Goal: Information Seeking & Learning: Compare options

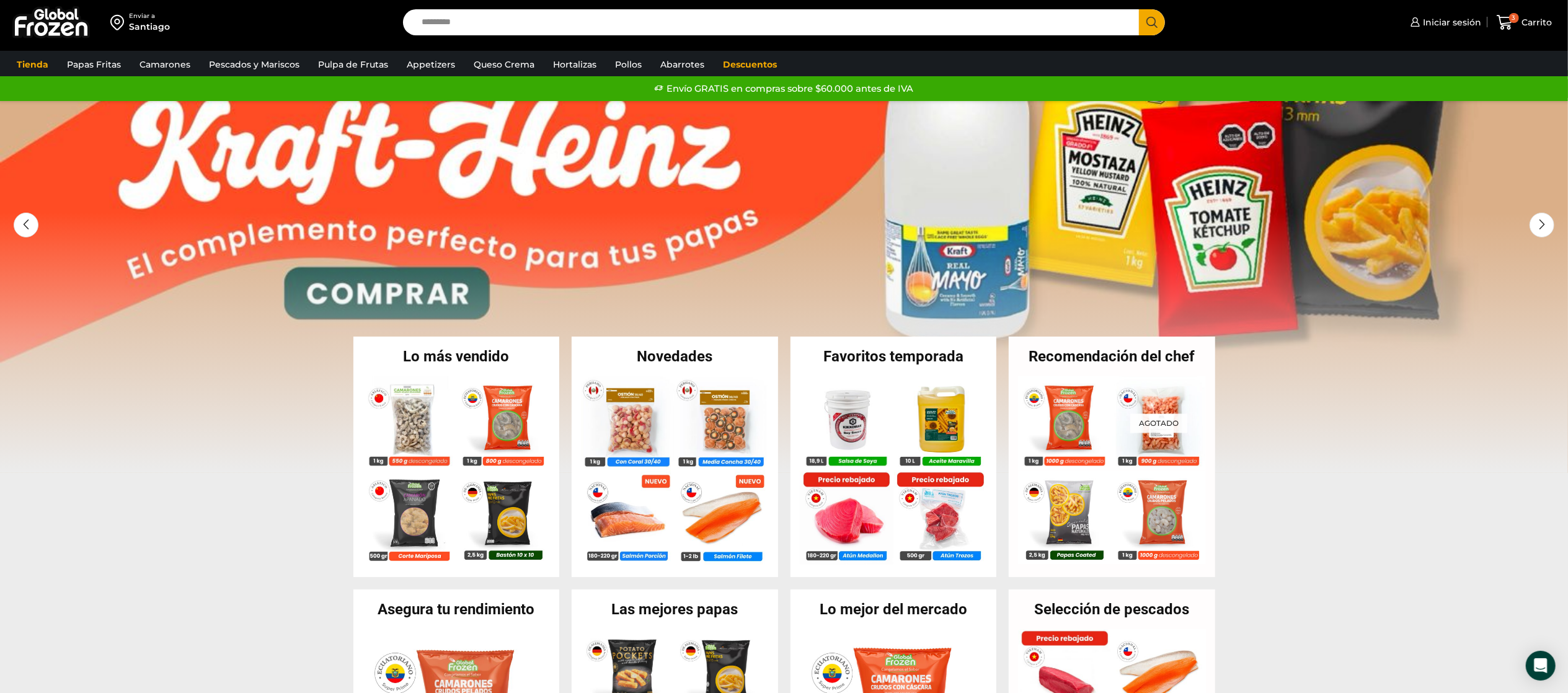
click at [521, 24] on input "Search input" at bounding box center [774, 23] width 718 height 26
type input "**********"
click at [1139, 10] on button "Search" at bounding box center [1152, 23] width 26 height 26
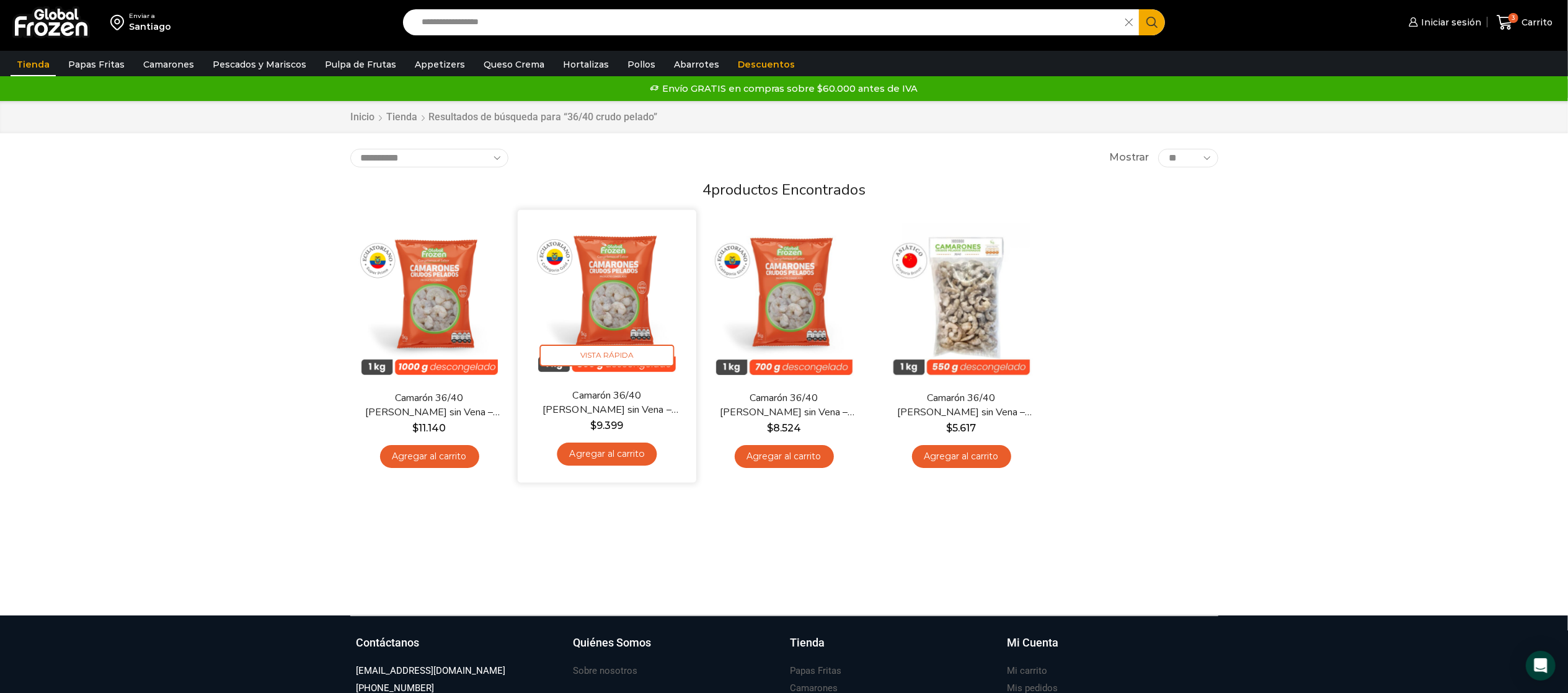
click at [613, 299] on img at bounding box center [607, 299] width 160 height 160
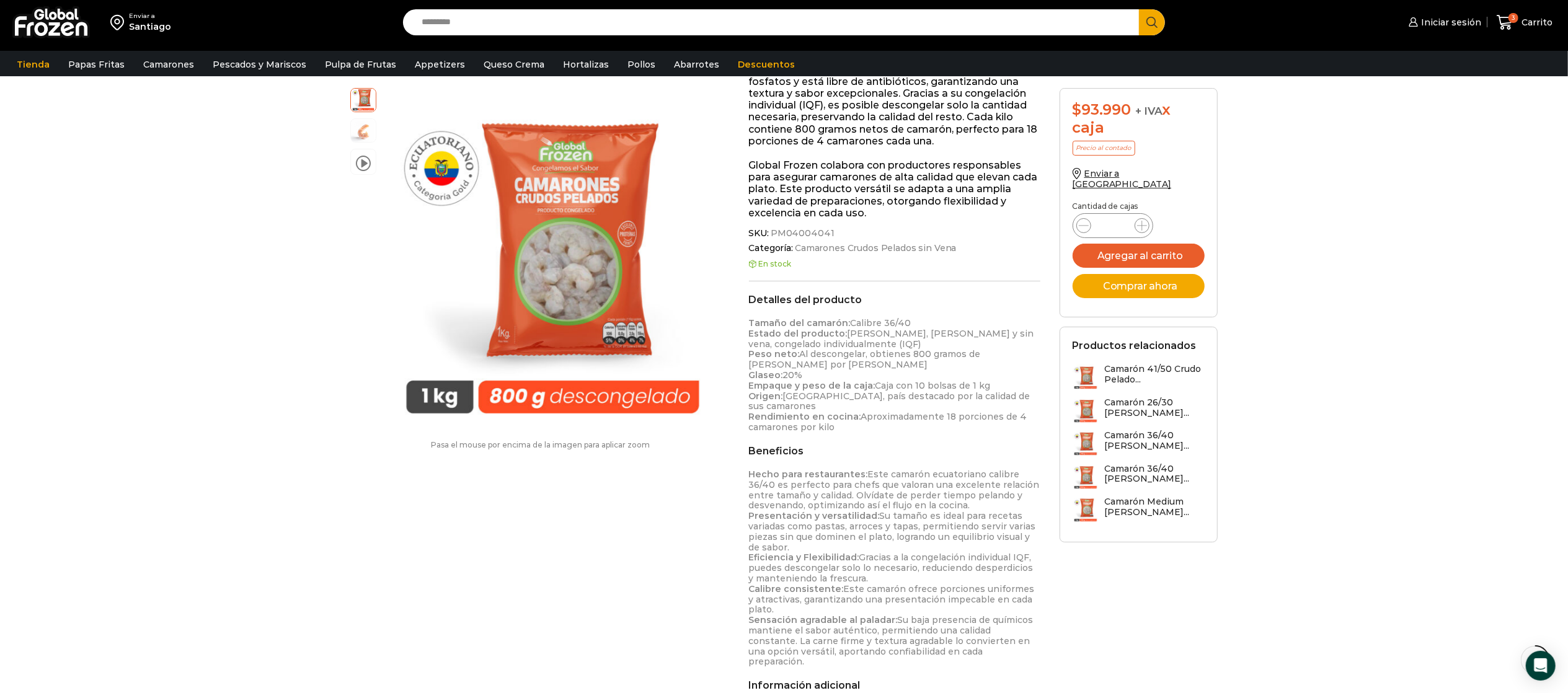
scroll to position [248, 0]
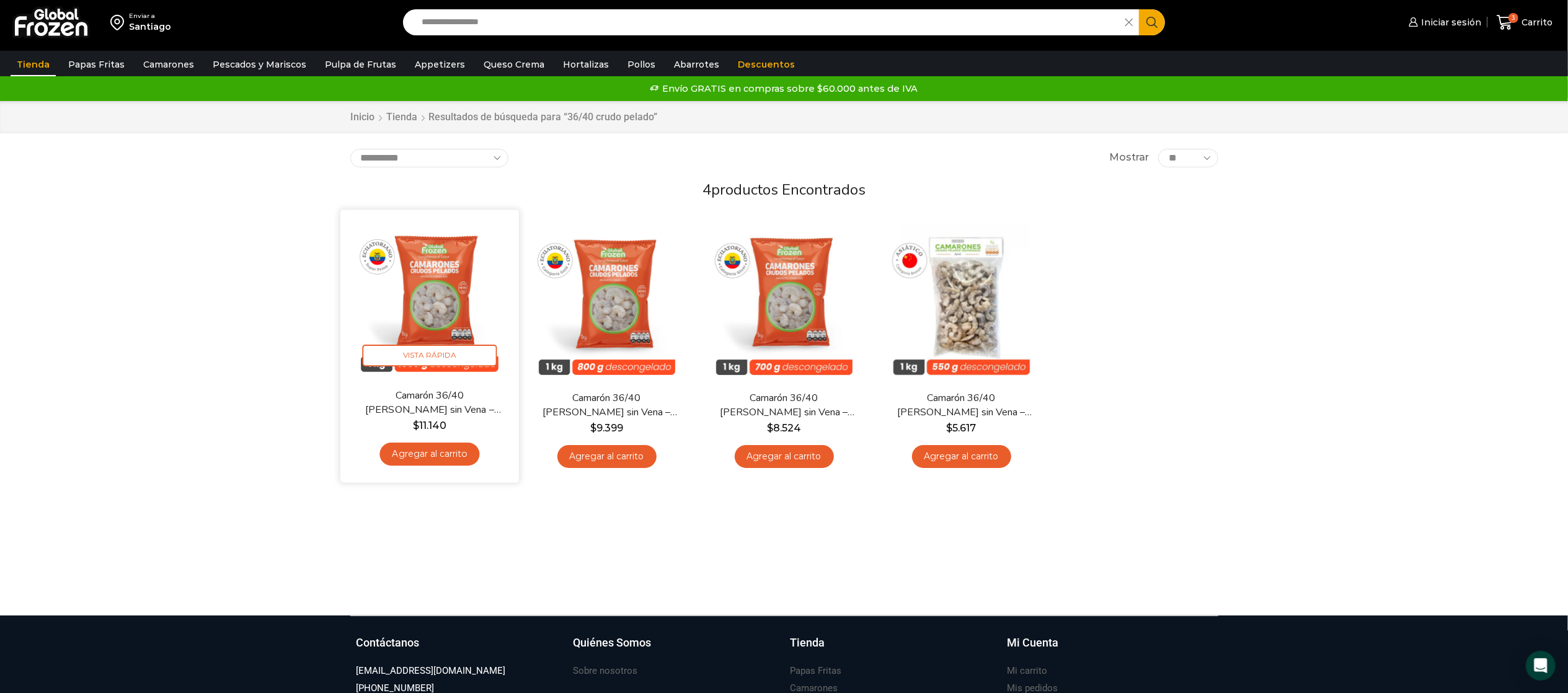
click at [476, 280] on img at bounding box center [429, 299] width 160 height 160
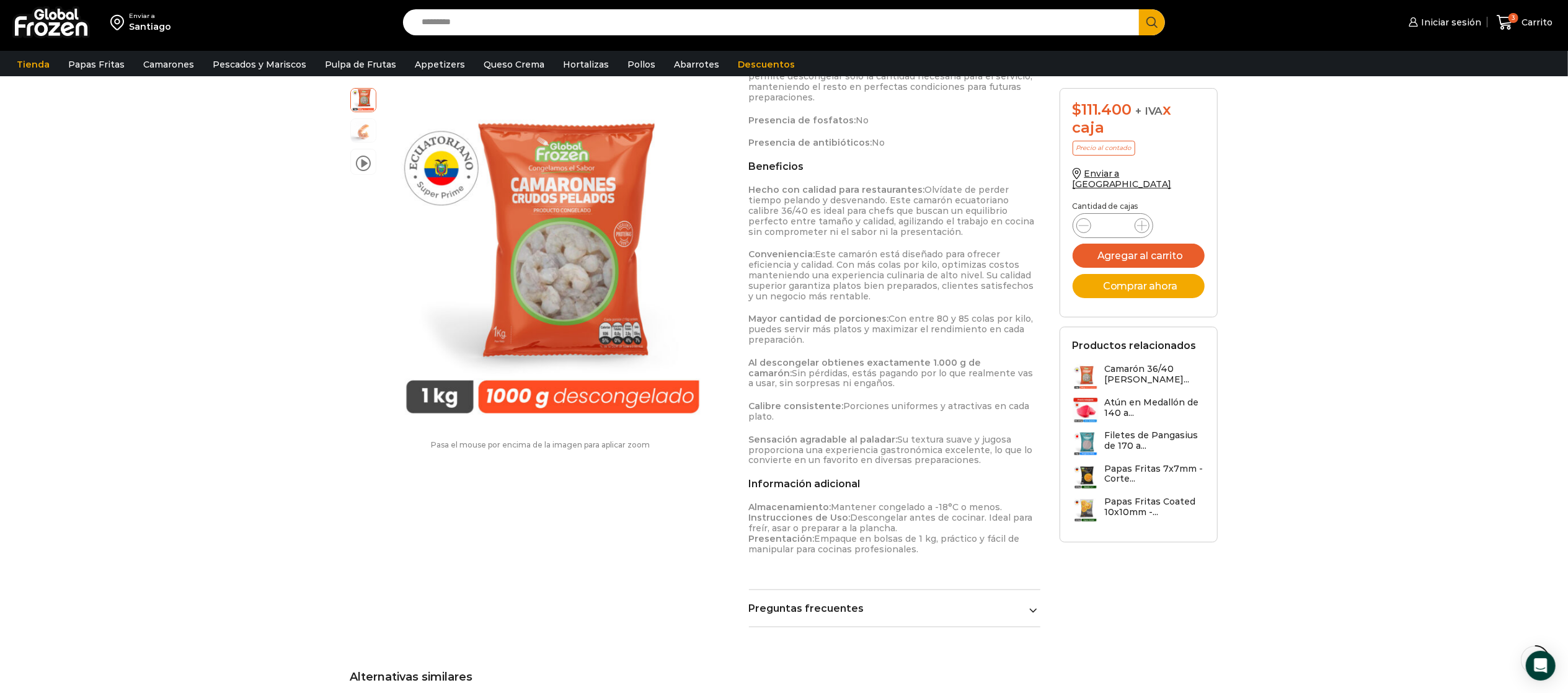
scroll to position [620, 0]
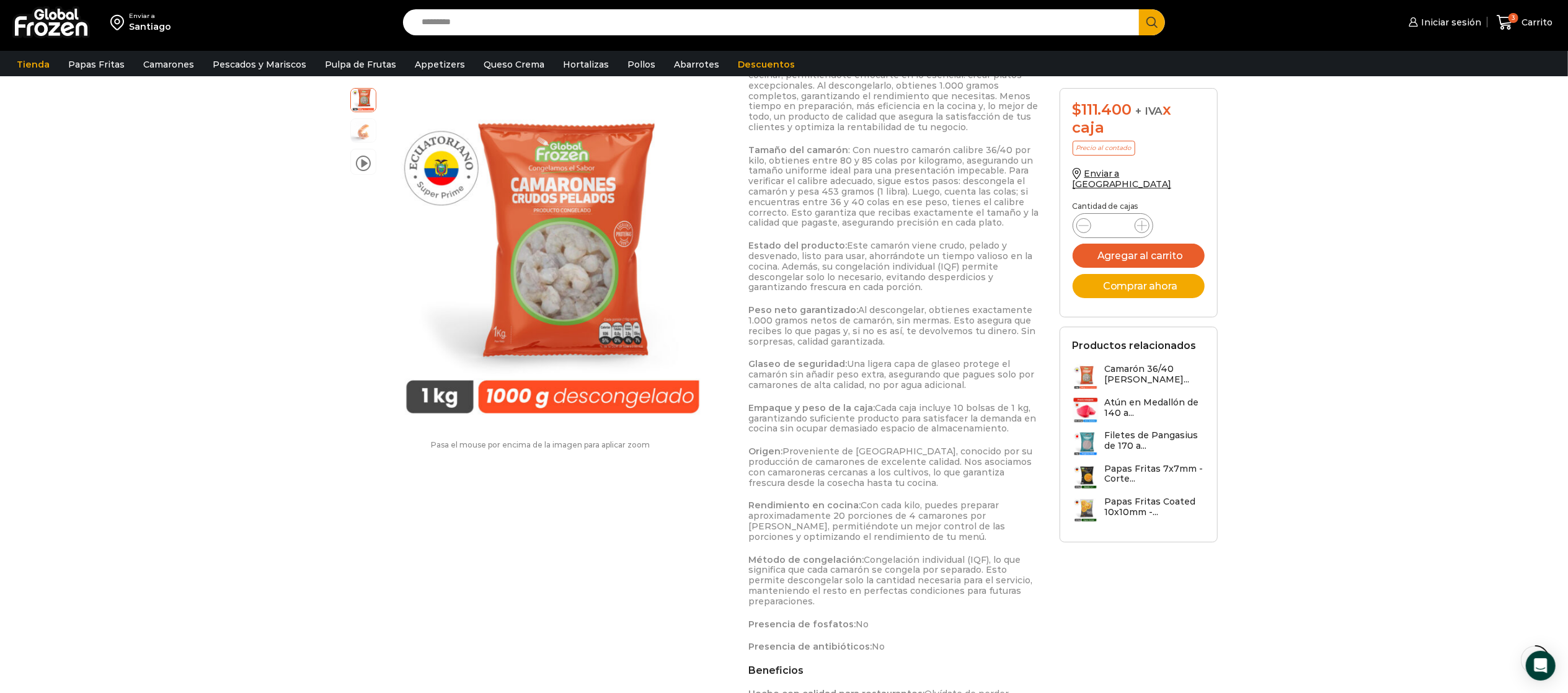
click at [456, 17] on input "Search input" at bounding box center [774, 23] width 718 height 26
click at [1139, 10] on button "Search" at bounding box center [1152, 23] width 26 height 26
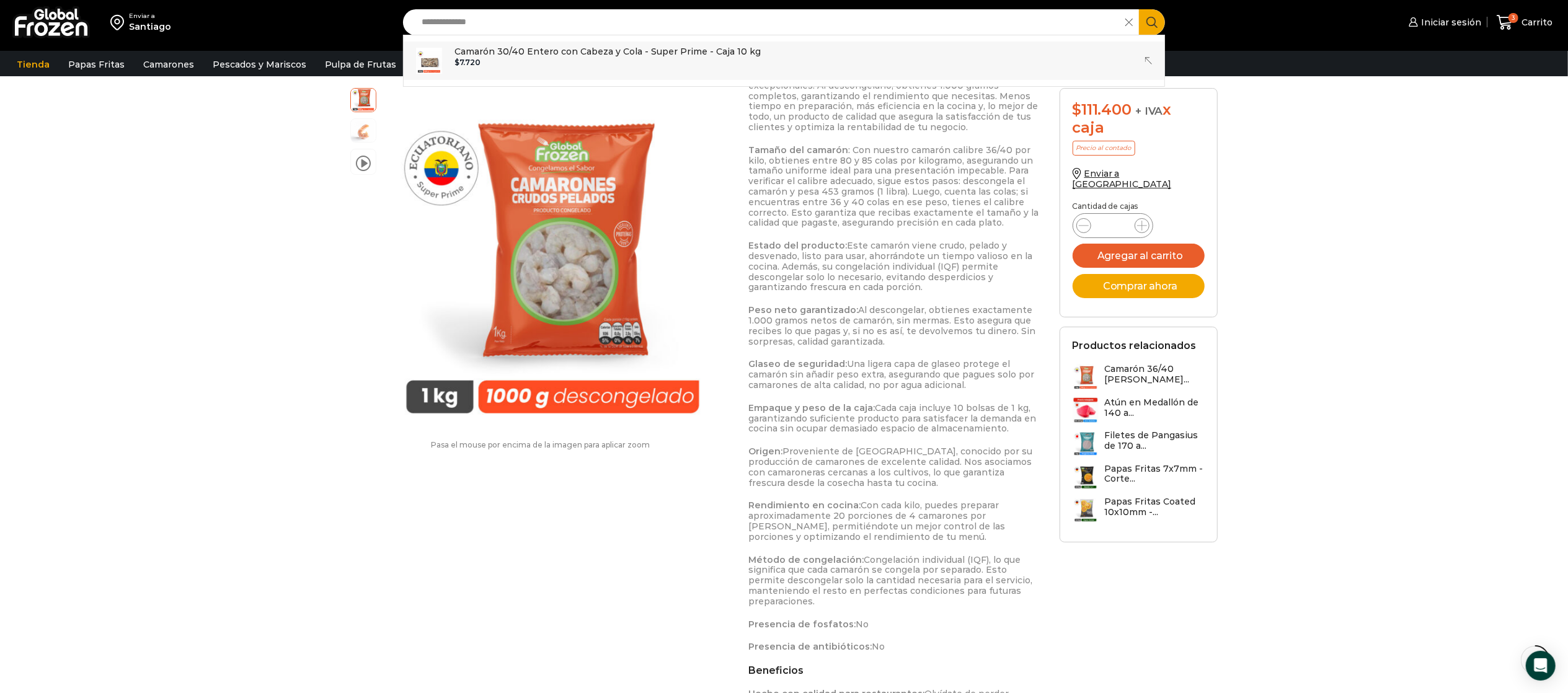
click at [576, 49] on p "Camarón 30/40 Entero con Cabeza y Cola - Super Prime - Caja 10 kg" at bounding box center [608, 51] width 307 height 14
type input "**********"
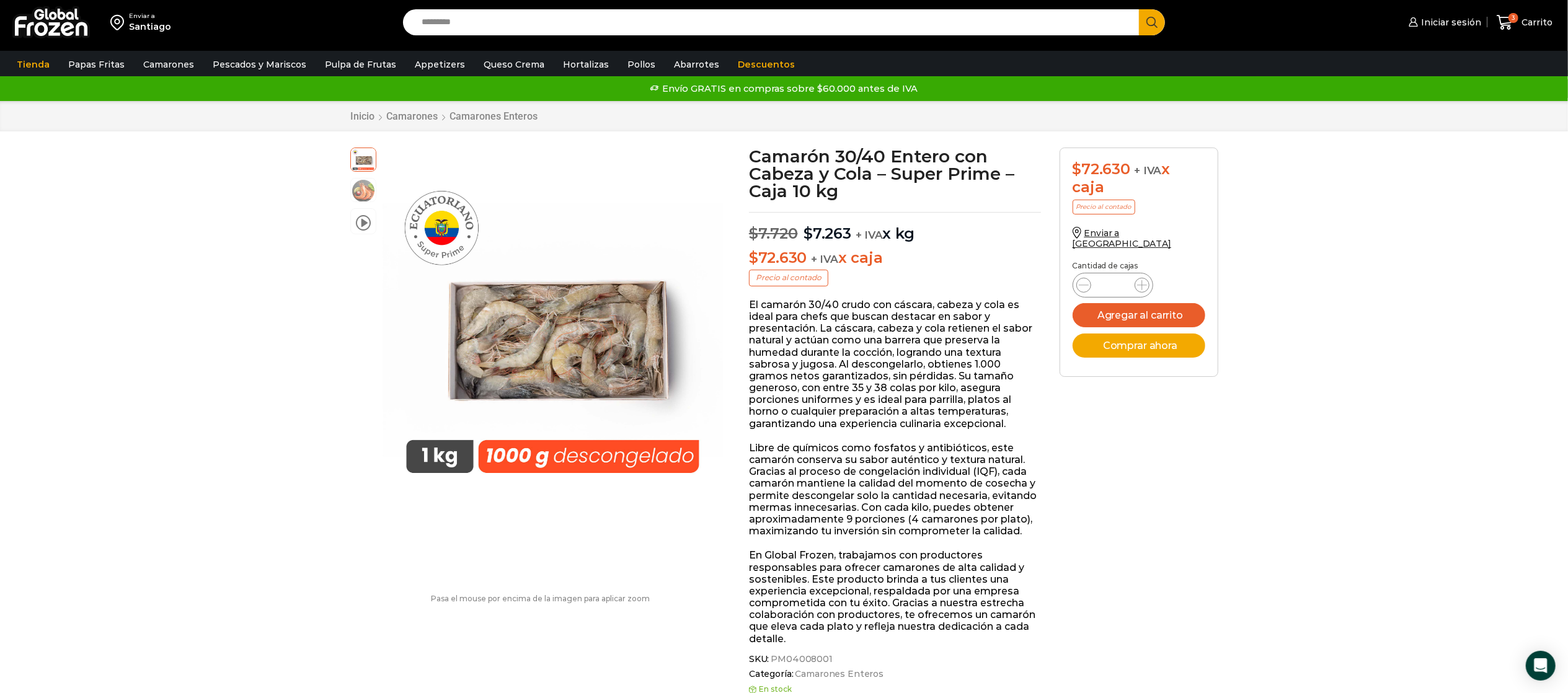
click at [58, 24] on img at bounding box center [51, 22] width 78 height 32
